Goal: Information Seeking & Learning: Learn about a topic

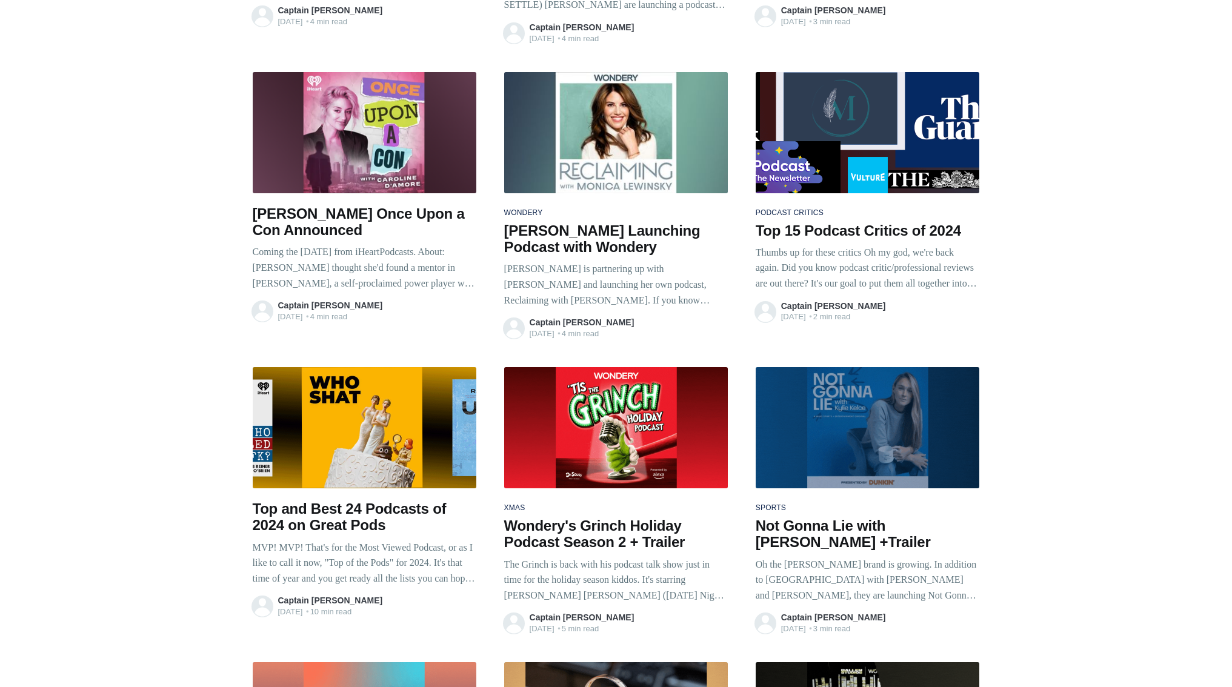
scroll to position [1206, 0]
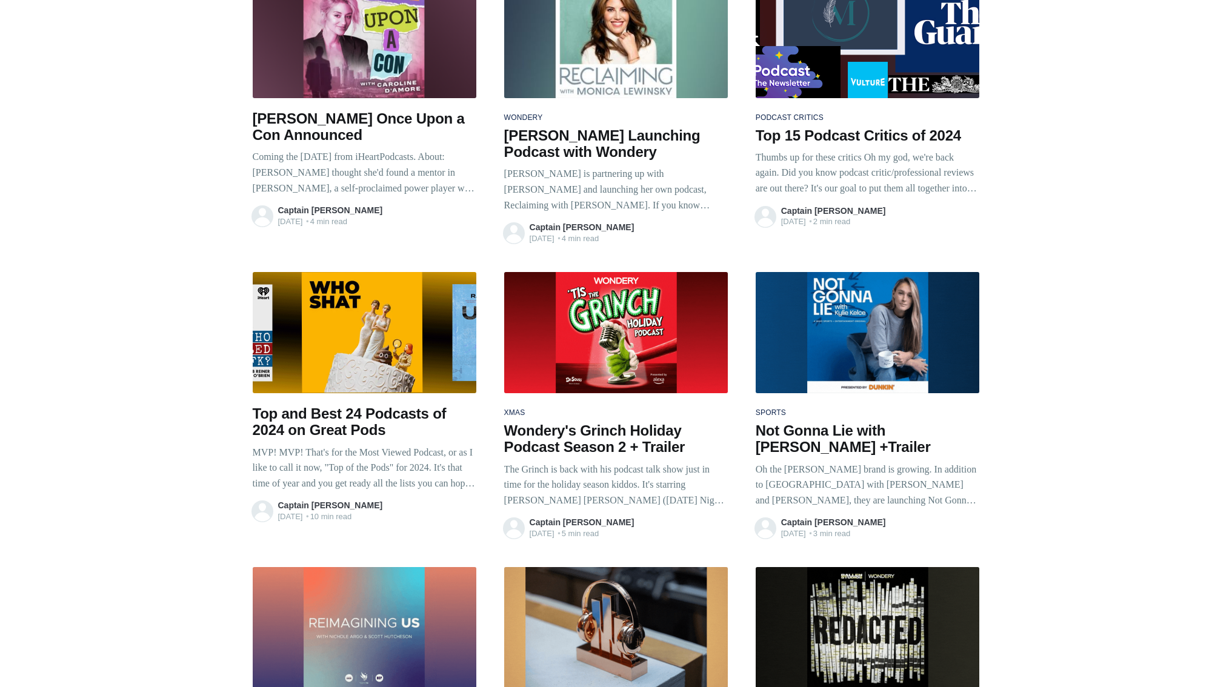
click at [356, 405] on h2 "Top and Best 24 Podcasts of 2024 on Great Pods" at bounding box center [365, 421] width 224 height 33
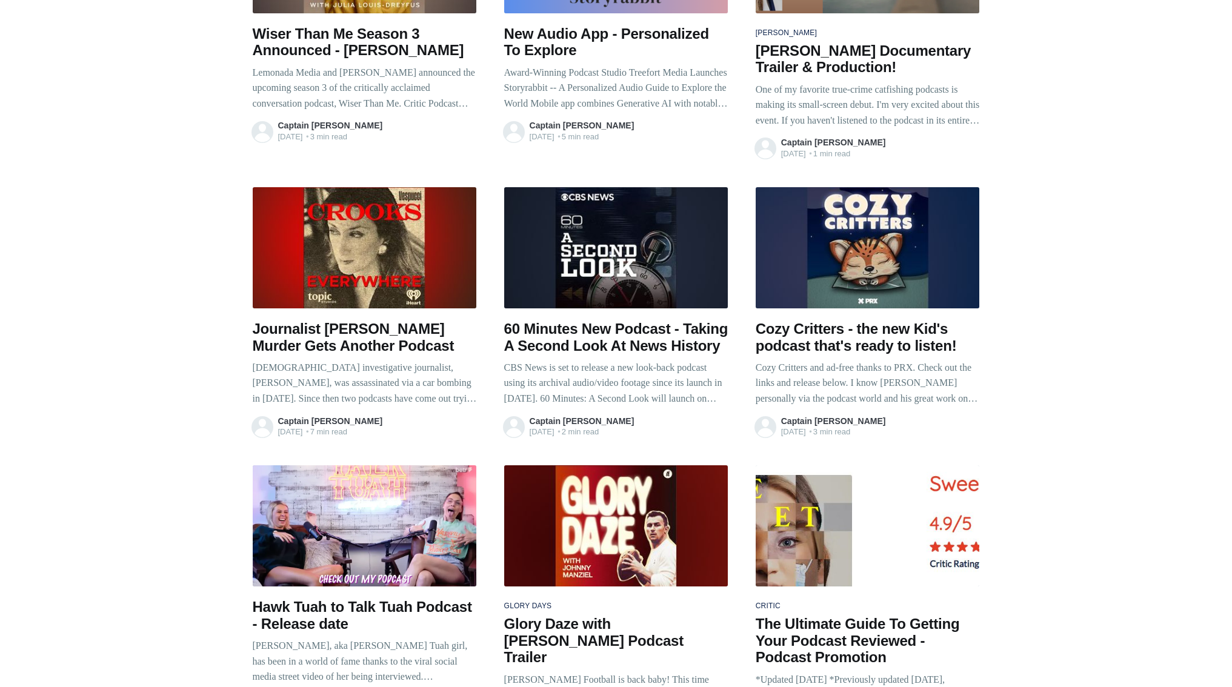
scroll to position [4139, 0]
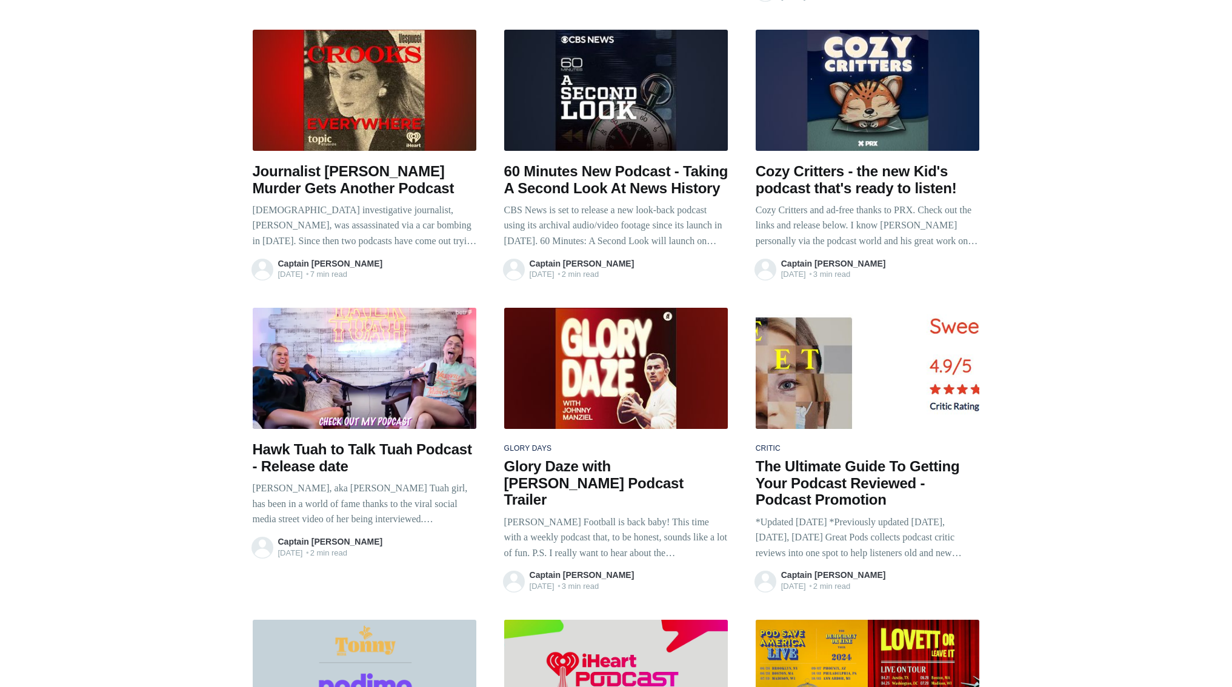
click at [779, 458] on h2 "The Ultimate Guide To Getting Your Podcast Reviewed - Podcast Promotion" at bounding box center [868, 483] width 224 height 50
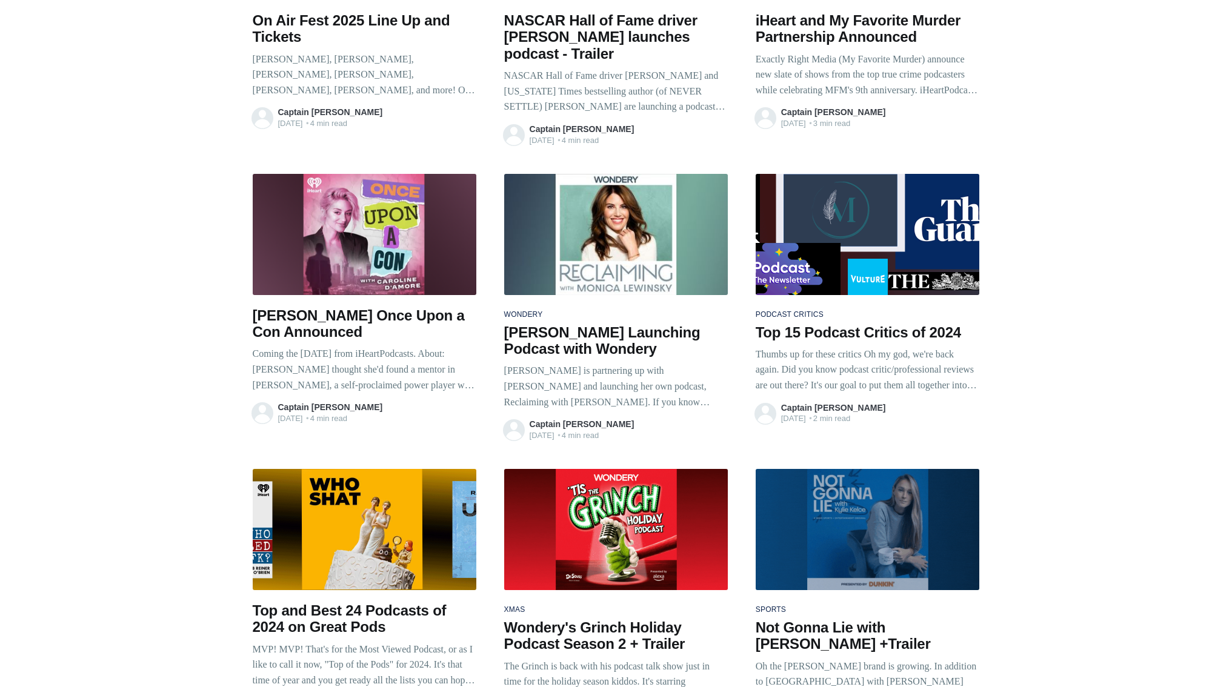
scroll to position [1011, 0]
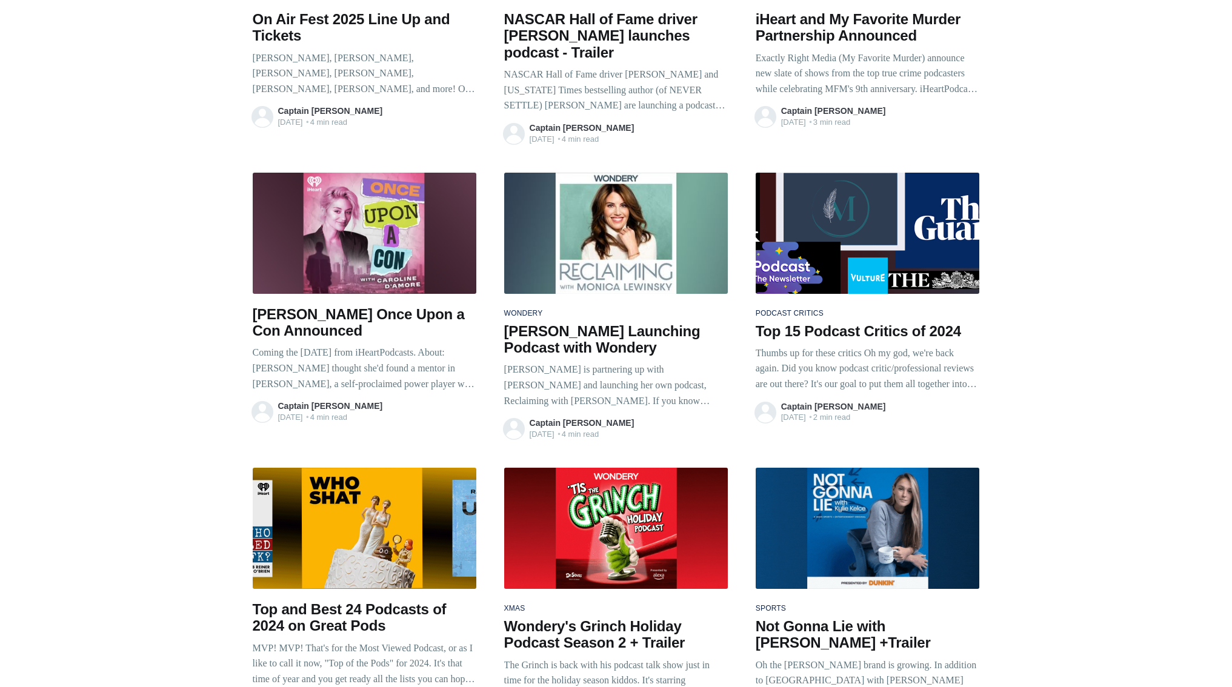
click at [898, 323] on h2 "Top 15 Podcast Critics of 2024" at bounding box center [868, 331] width 224 height 17
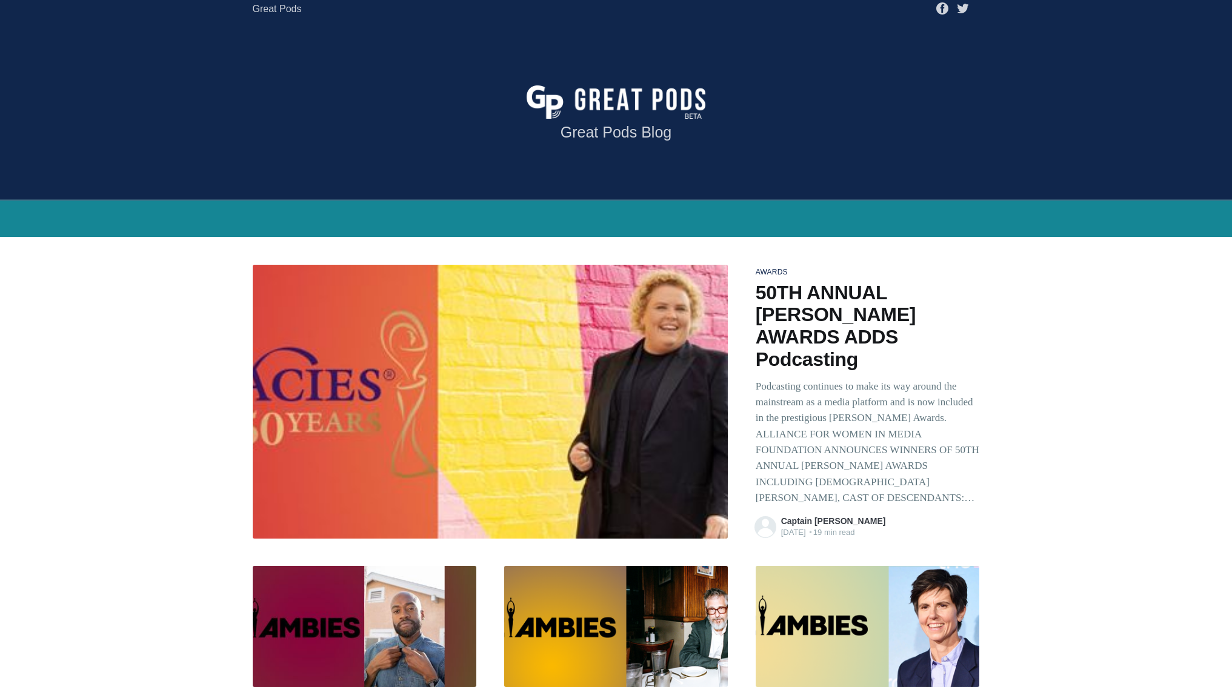
scroll to position [0, 0]
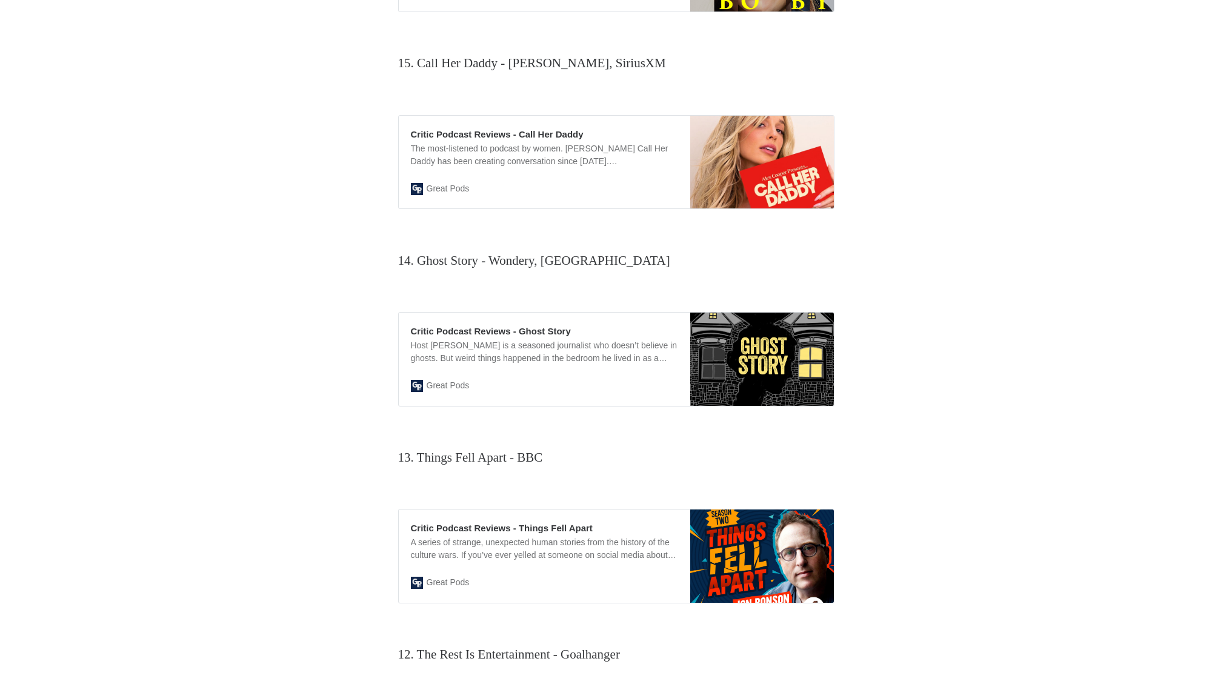
scroll to position [2523, 0]
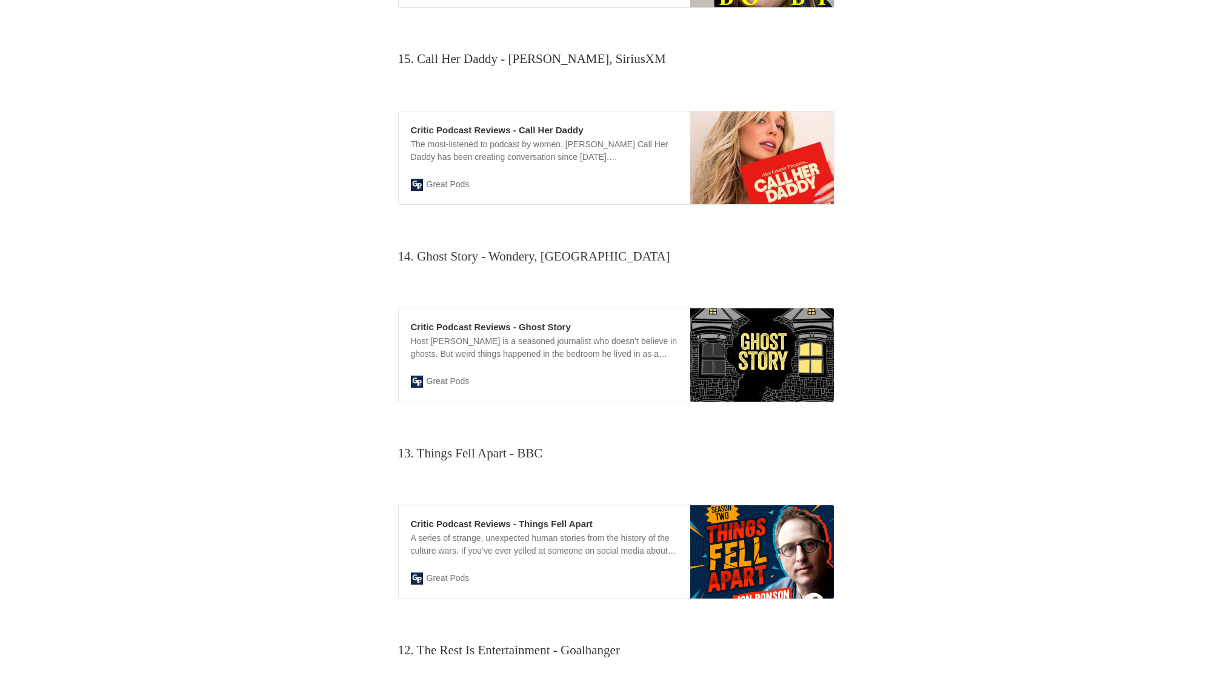
click at [707, 376] on img at bounding box center [762, 354] width 144 height 93
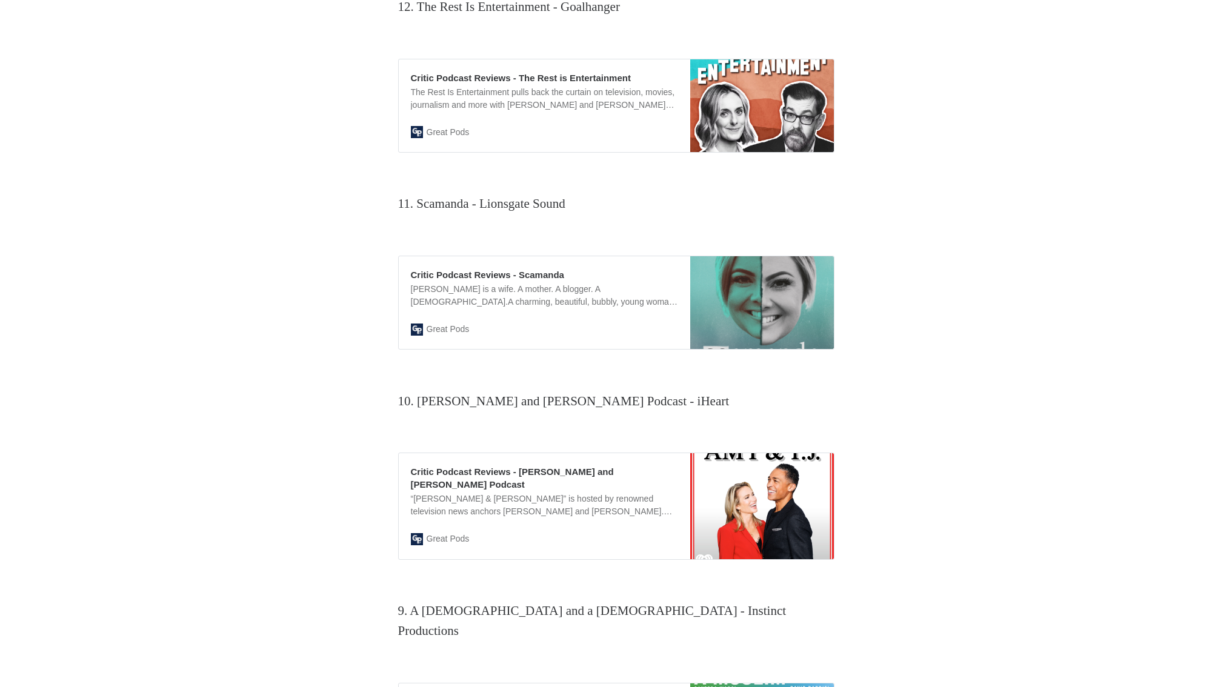
scroll to position [3167, 0]
click at [537, 308] on div "Amanda is a wife. A mother. A blogger. A Christian.A charming, beautiful, bubbl…" at bounding box center [544, 294] width 267 height 25
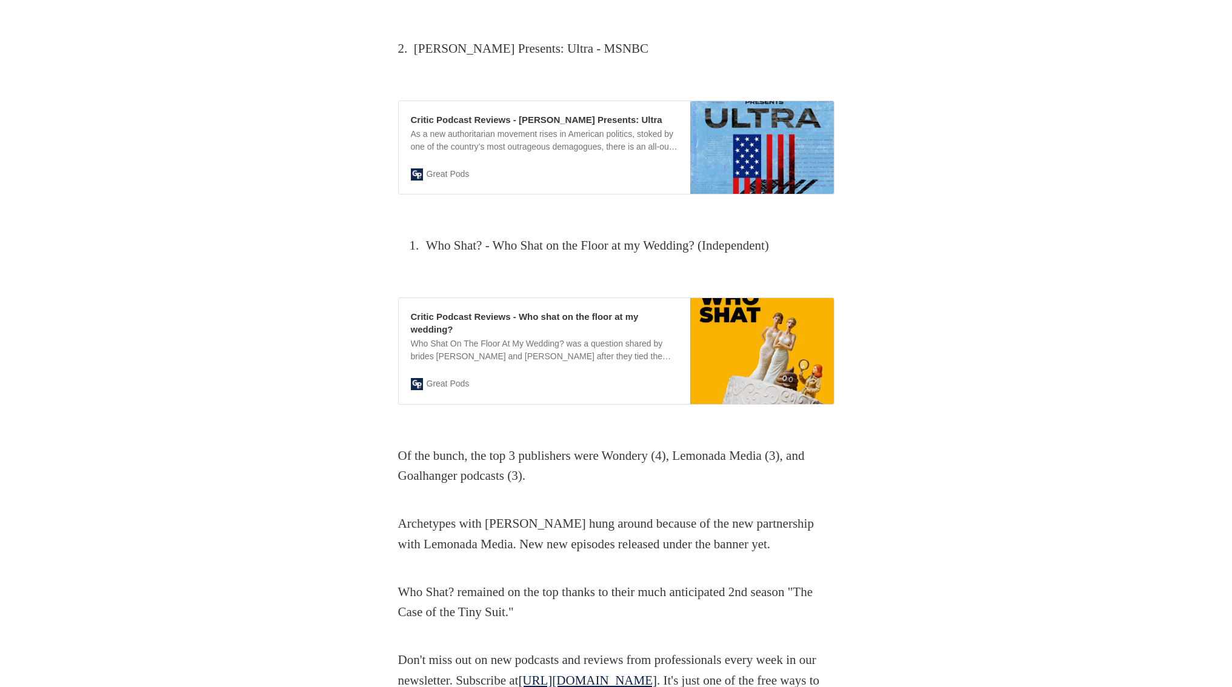
scroll to position [5166, 0]
click at [490, 338] on div "Who Shat On The Floor At My Wedding? was a question shared by brides Helen McLa…" at bounding box center [544, 350] width 267 height 25
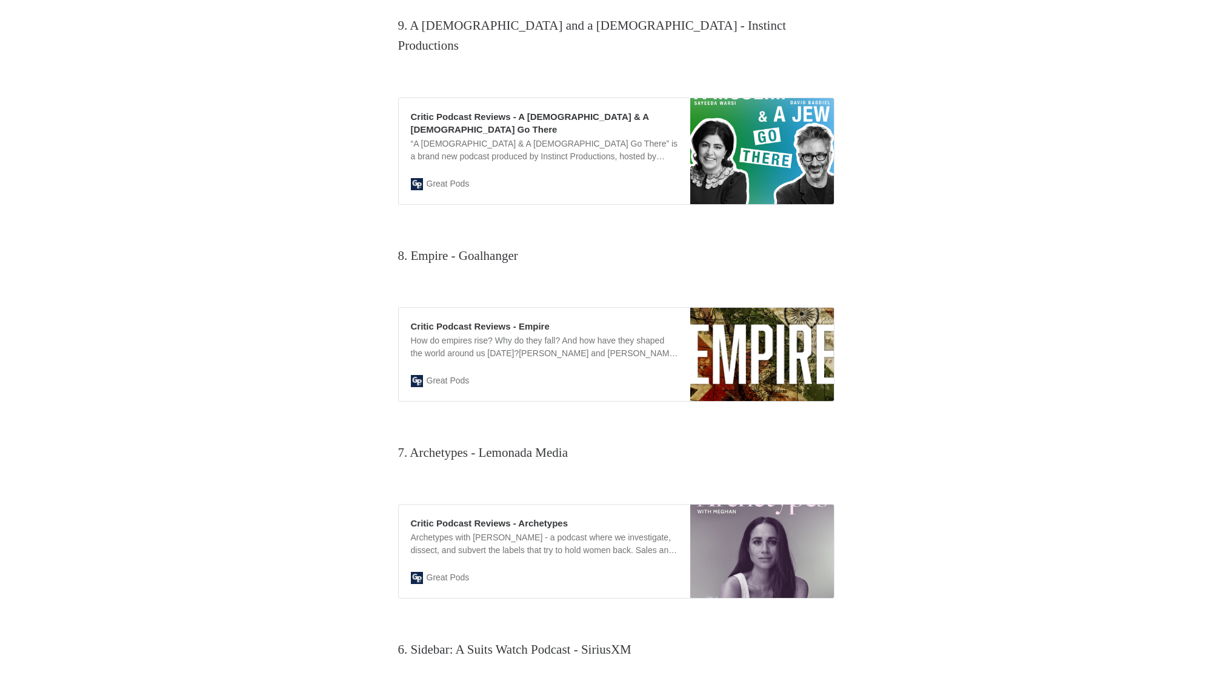
scroll to position [3534, 0]
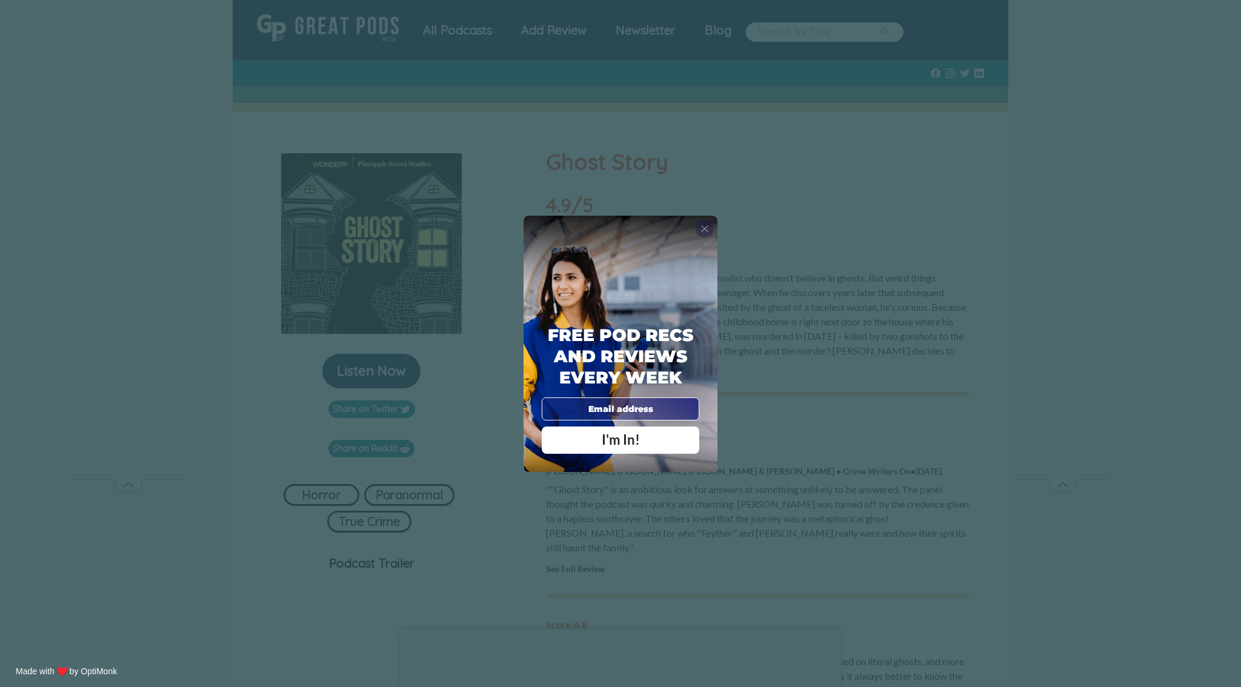
click at [708, 231] on span "X" at bounding box center [704, 228] width 8 height 12
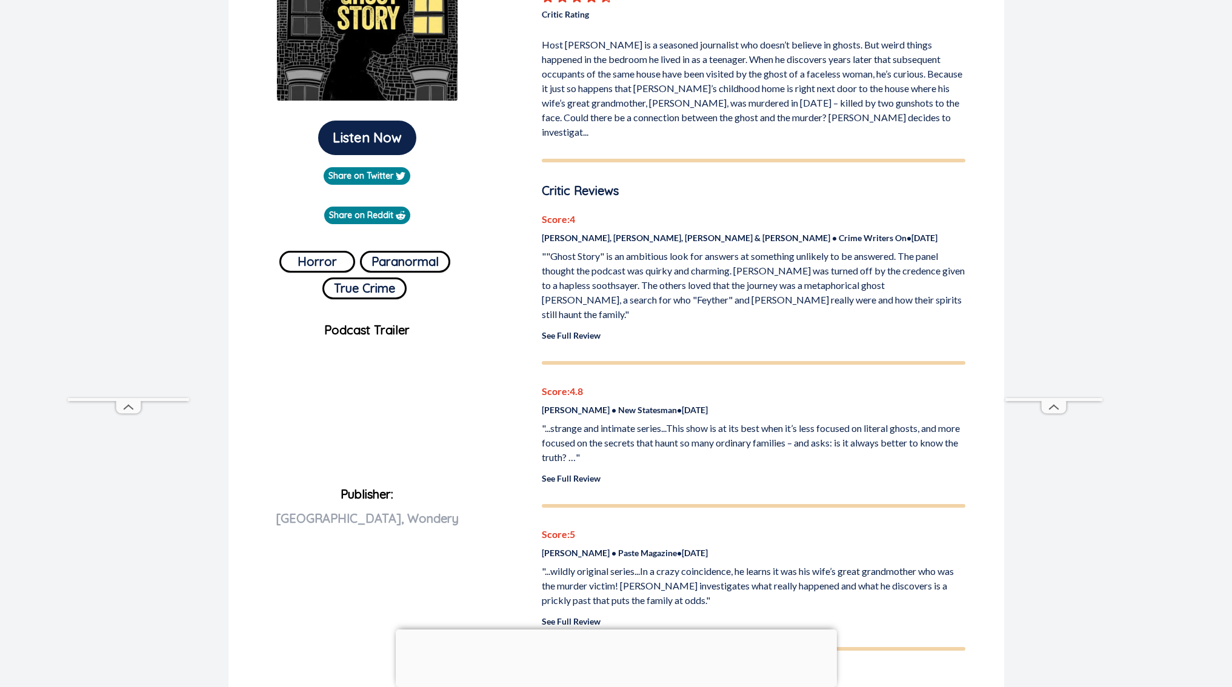
scroll to position [248, 0]
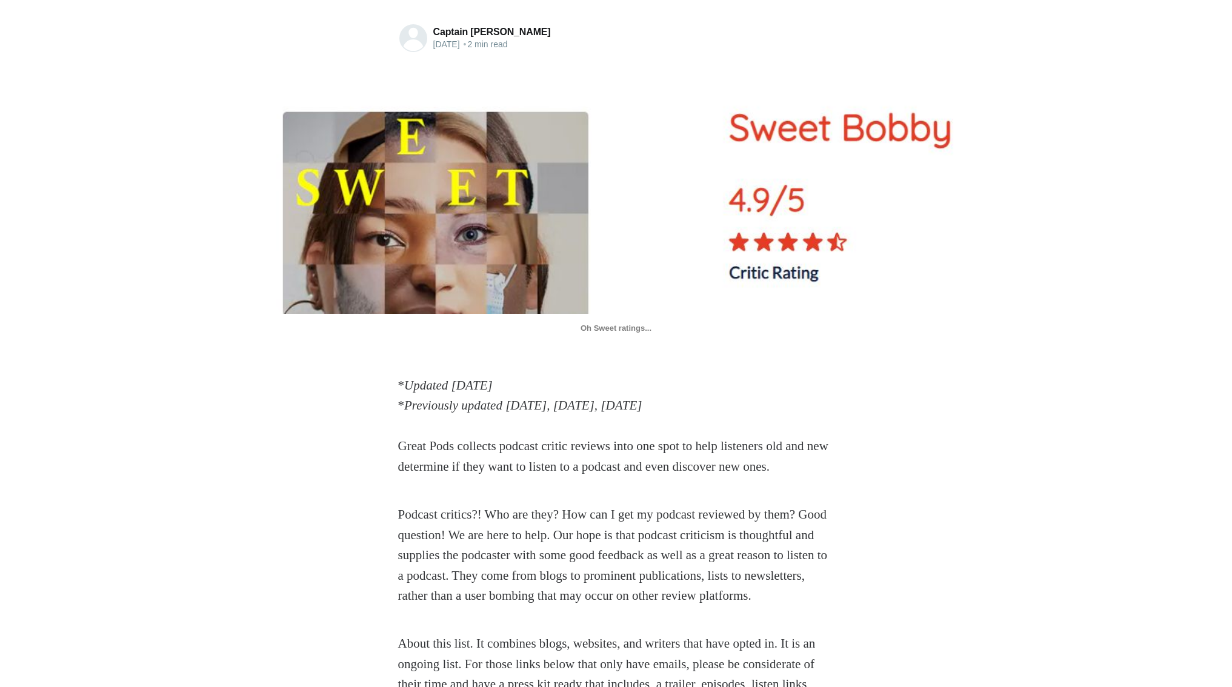
scroll to position [209, 0]
